Goal: Task Accomplishment & Management: Use online tool/utility

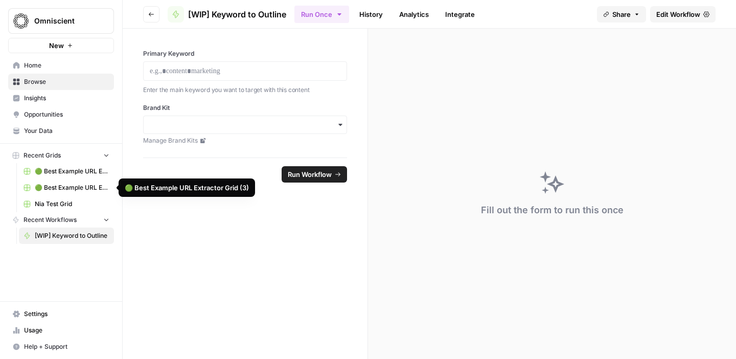
click at [66, 171] on span "🟢 Best Example URL Extractor Grid (4)" at bounding box center [72, 171] width 75 height 9
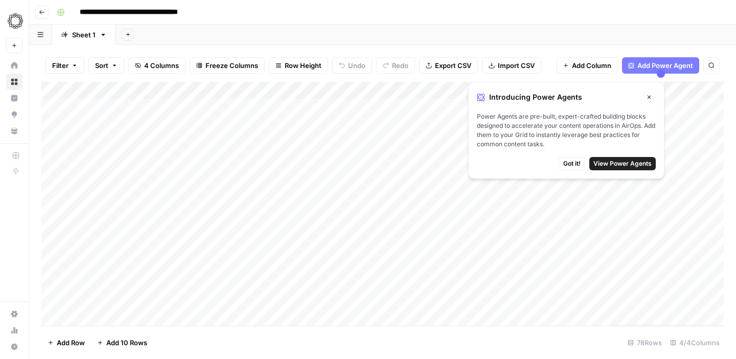
click at [577, 162] on span "Got it!" at bounding box center [572, 163] width 17 height 9
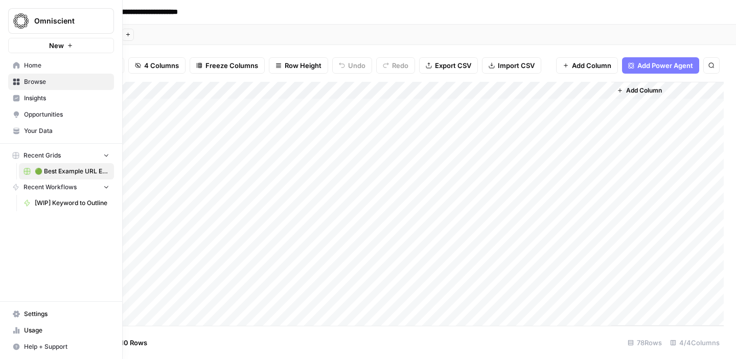
click at [17, 96] on icon at bounding box center [16, 98] width 7 height 7
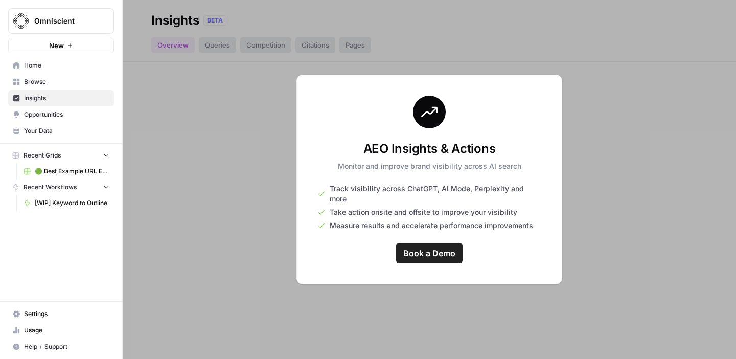
click at [32, 70] on span "Home" at bounding box center [66, 65] width 85 height 9
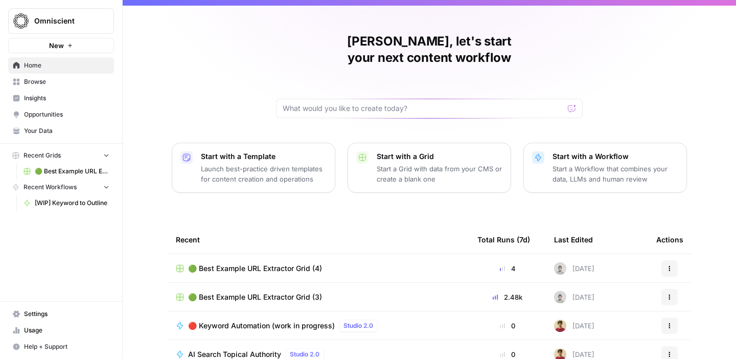
scroll to position [14, 0]
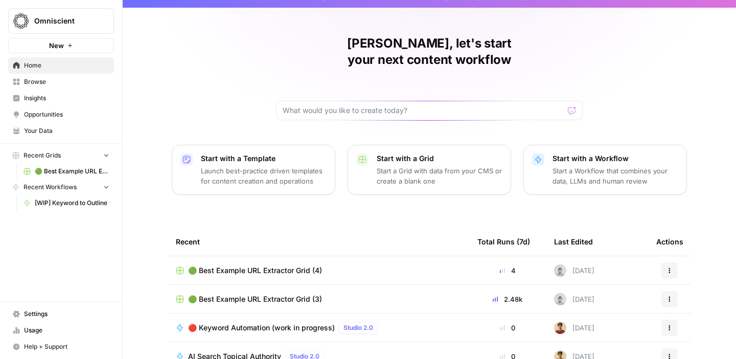
click at [82, 47] on button "New" at bounding box center [61, 45] width 106 height 15
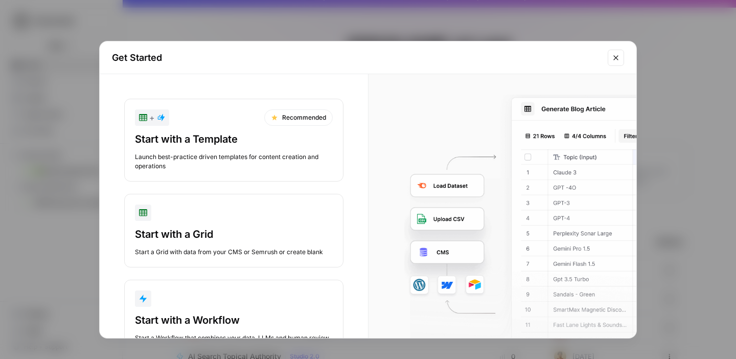
scroll to position [40, 0]
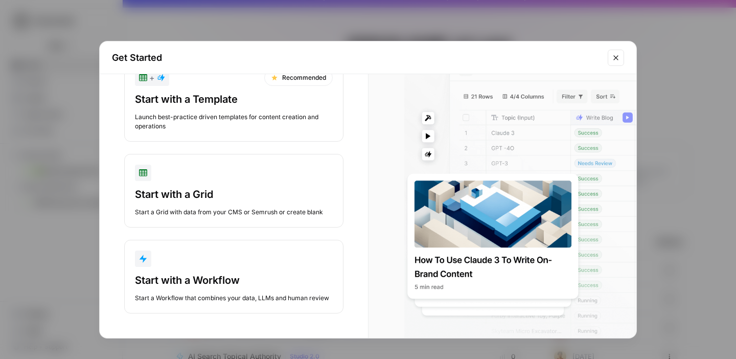
click at [616, 60] on icon "Close modal" at bounding box center [616, 58] width 8 height 8
